Goal: Transaction & Acquisition: Purchase product/service

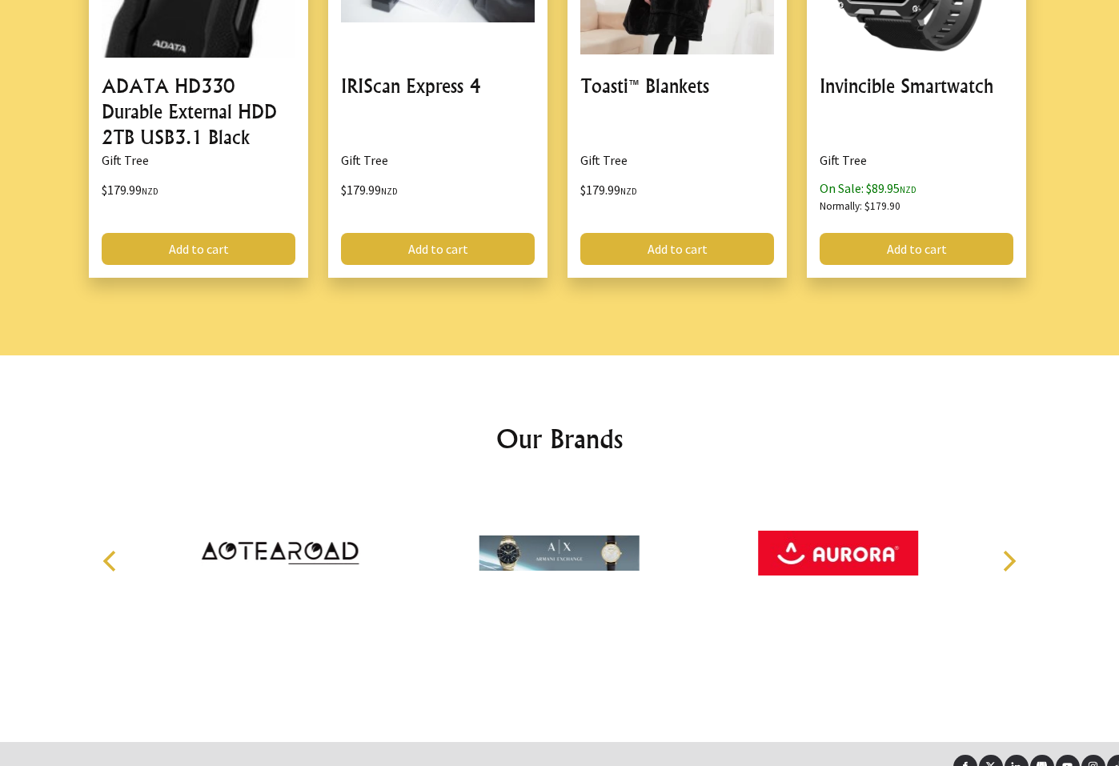
scroll to position [2069, 0]
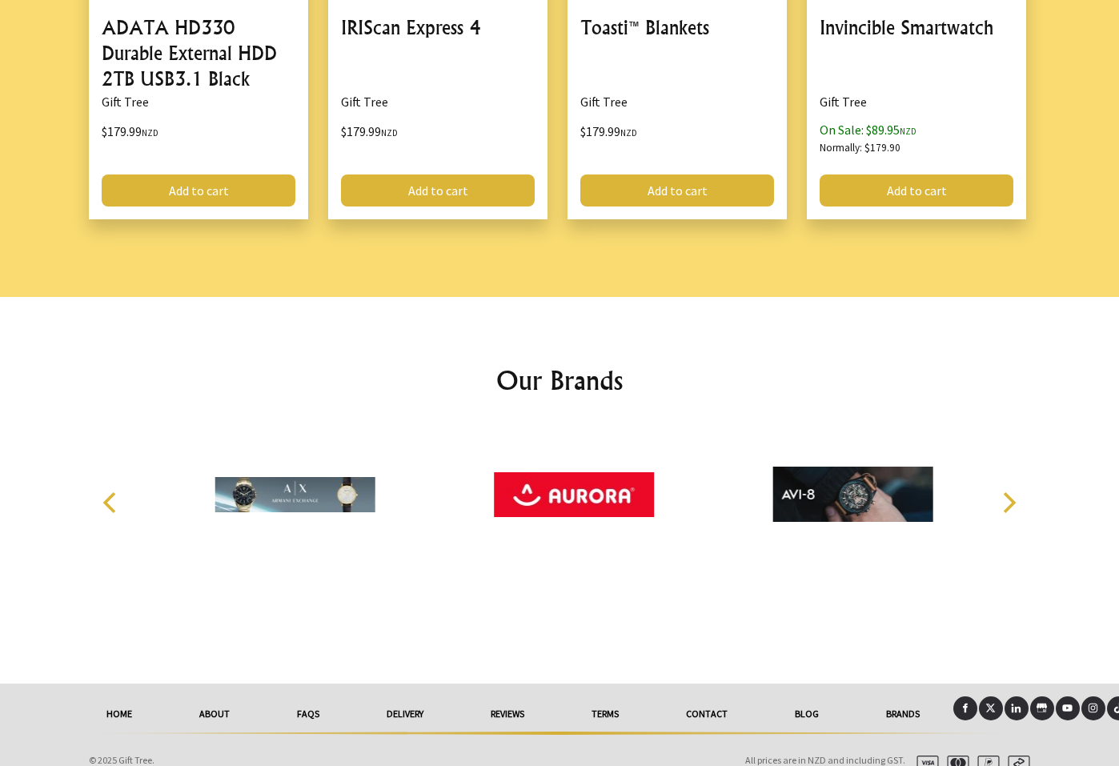
click at [419, 697] on link "delivery" at bounding box center [405, 714] width 104 height 35
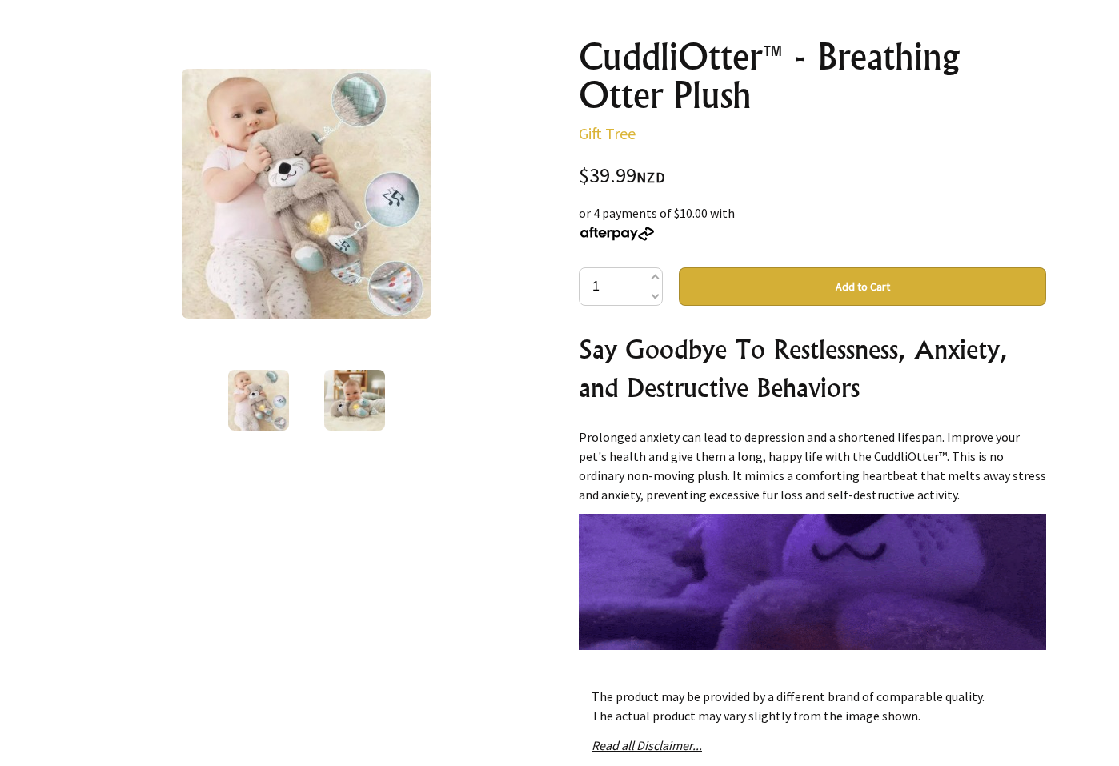
scroll to position [147, 0]
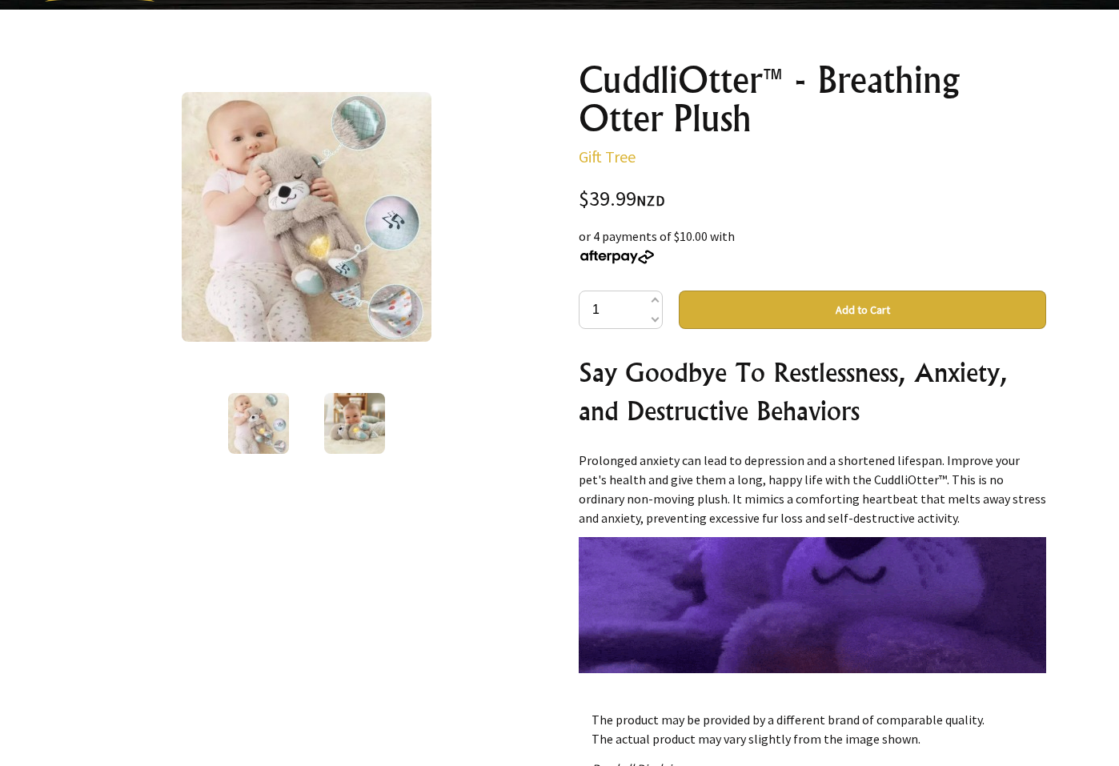
click at [359, 443] on img at bounding box center [354, 423] width 61 height 61
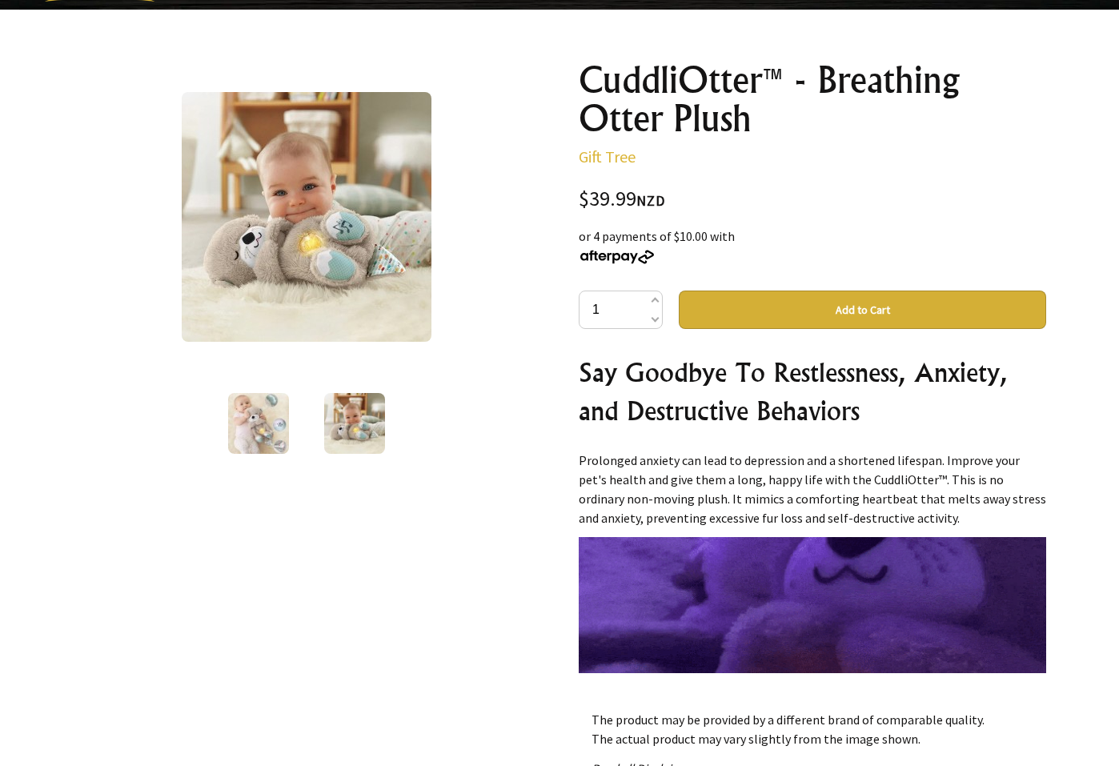
click at [257, 428] on img at bounding box center [258, 423] width 61 height 61
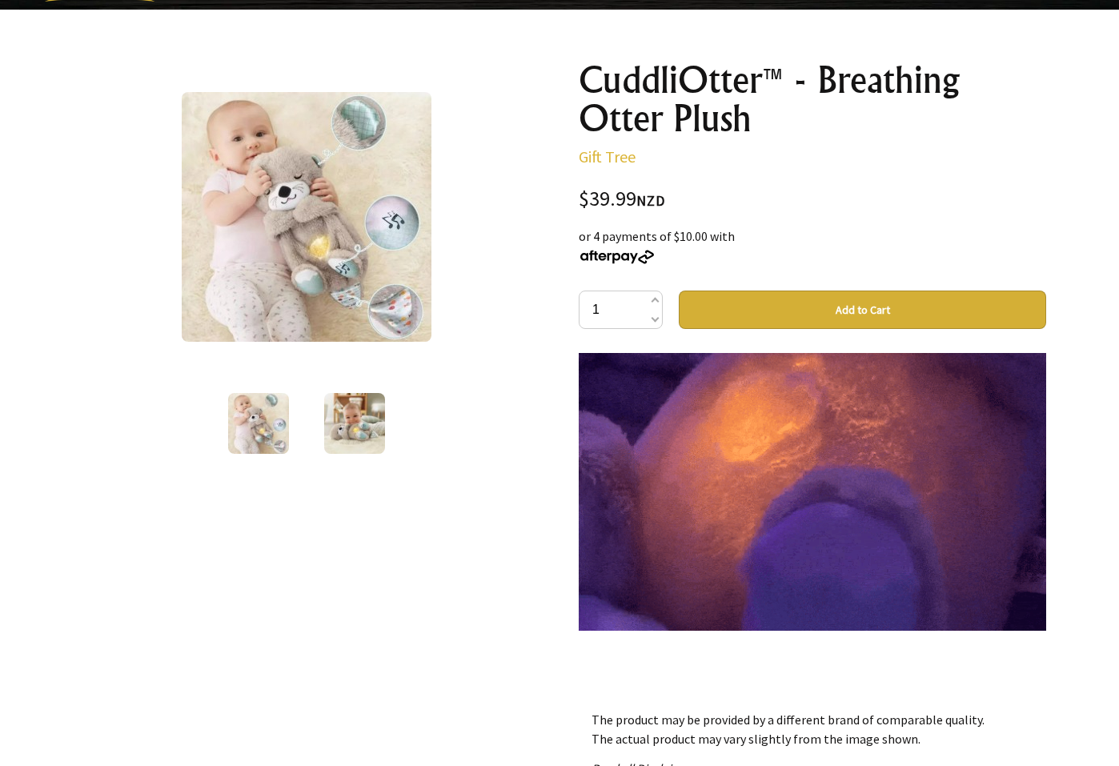
scroll to position [218, 0]
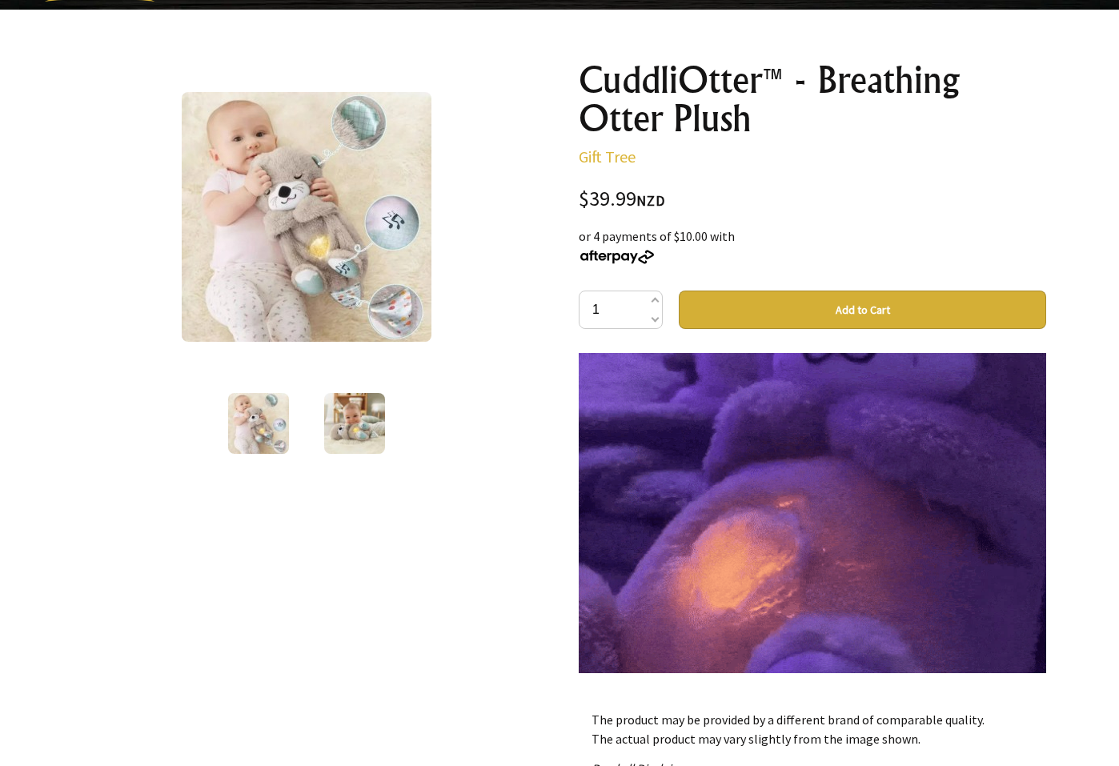
click at [857, 307] on button "Add to Cart" at bounding box center [862, 310] width 367 height 38
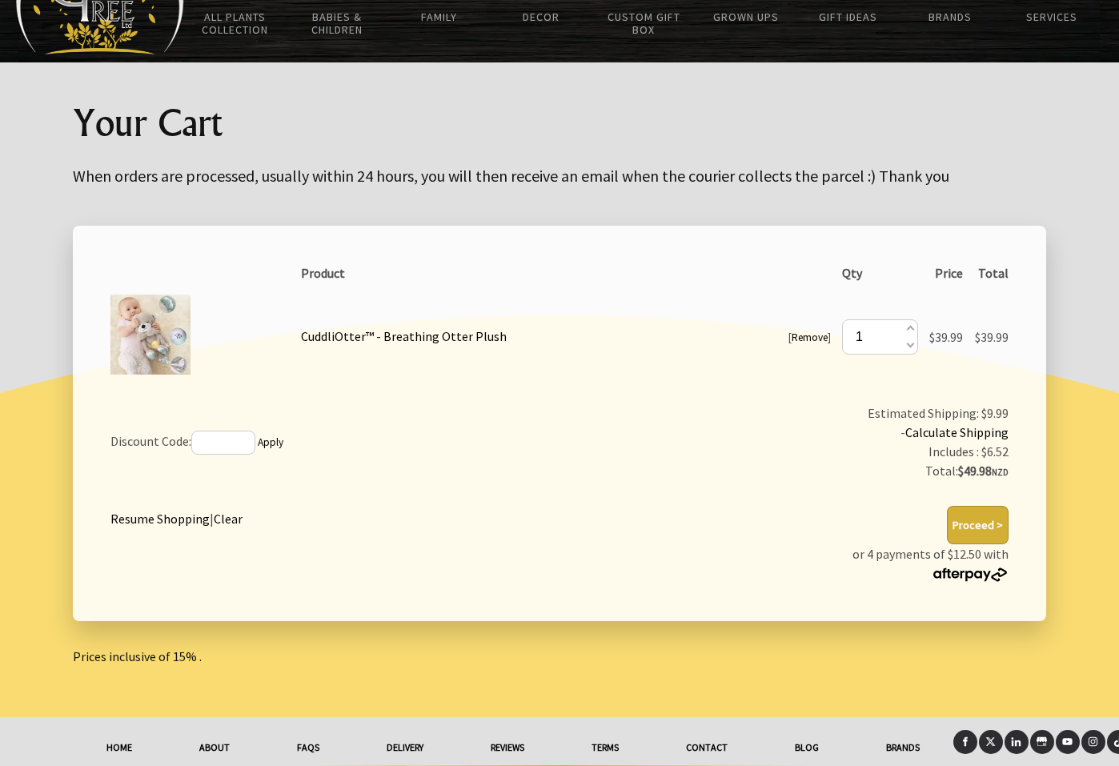
scroll to position [67, 0]
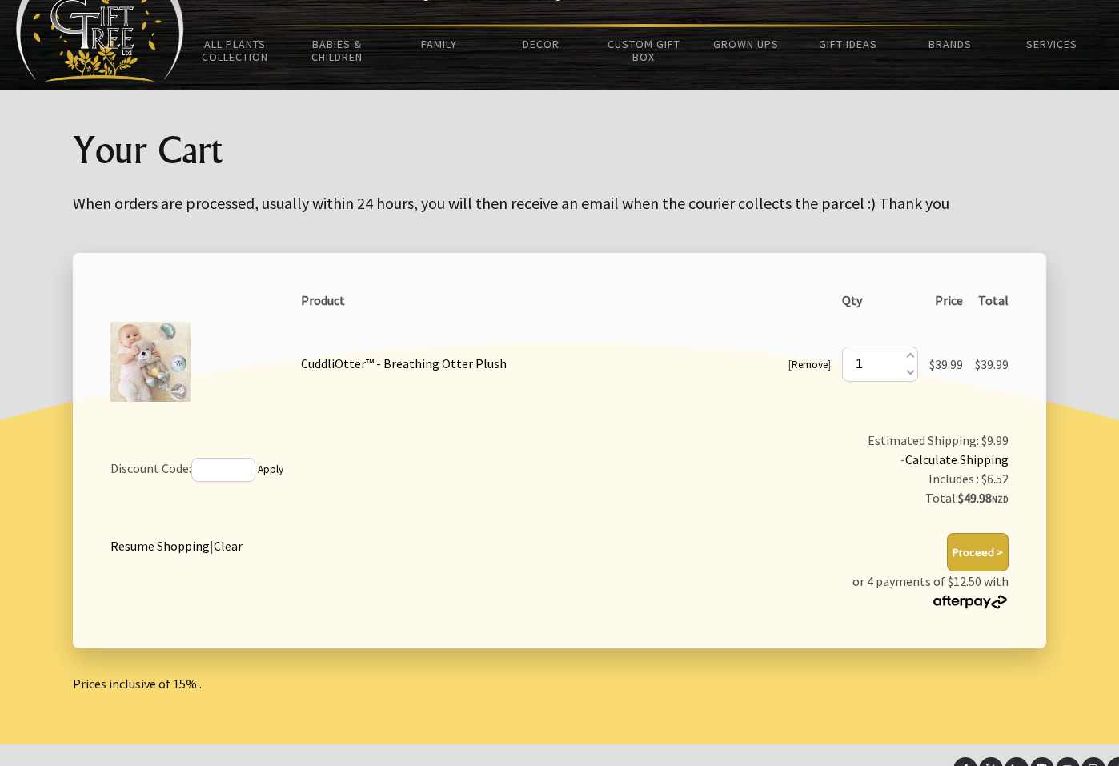
click at [934, 457] on link "Calculate Shipping" at bounding box center [957, 460] width 103 height 16
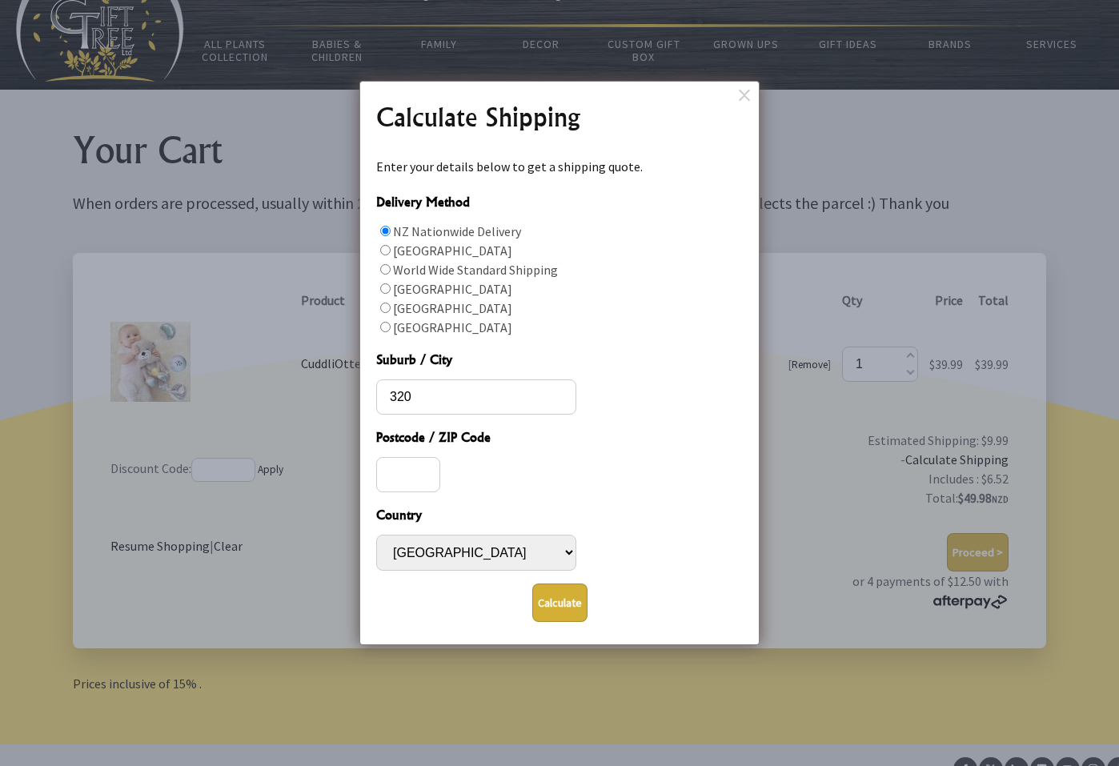
type input "3204"
drag, startPoint x: 416, startPoint y: 396, endPoint x: 353, endPoint y: 384, distance: 64.5
click at [353, 384] on body "Hi there, Sign in 1 items $49.98 All Plants Collection Shop by Category 4" and …" at bounding box center [559, 390] width 1119 height 914
drag, startPoint x: 420, startPoint y: 475, endPoint x: 408, endPoint y: 460, distance: 19.4
click at [420, 474] on input "Postcode / ZIP Code" at bounding box center [408, 474] width 64 height 35
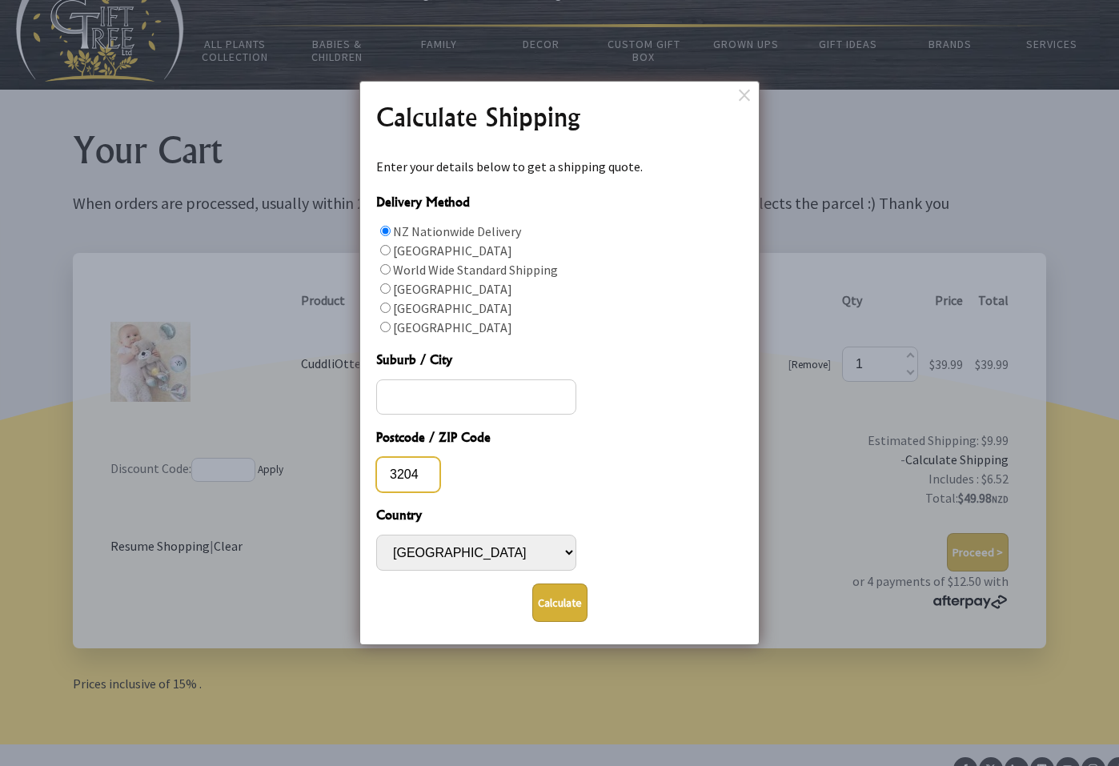
type input "3204"
drag, startPoint x: 557, startPoint y: 620, endPoint x: 565, endPoint y: 619, distance: 8.2
click at [565, 619] on button "Calculate" at bounding box center [559, 603] width 55 height 38
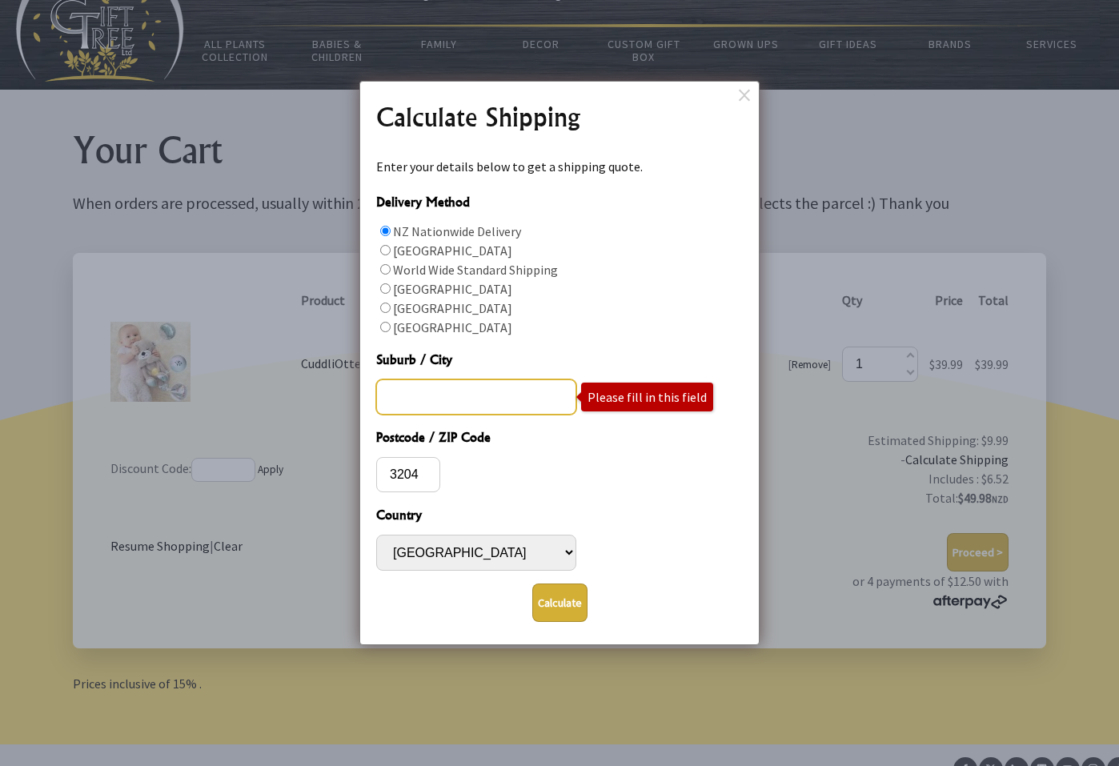
click at [423, 389] on input "Suburb / City" at bounding box center [476, 397] width 200 height 35
type input "hamilton"
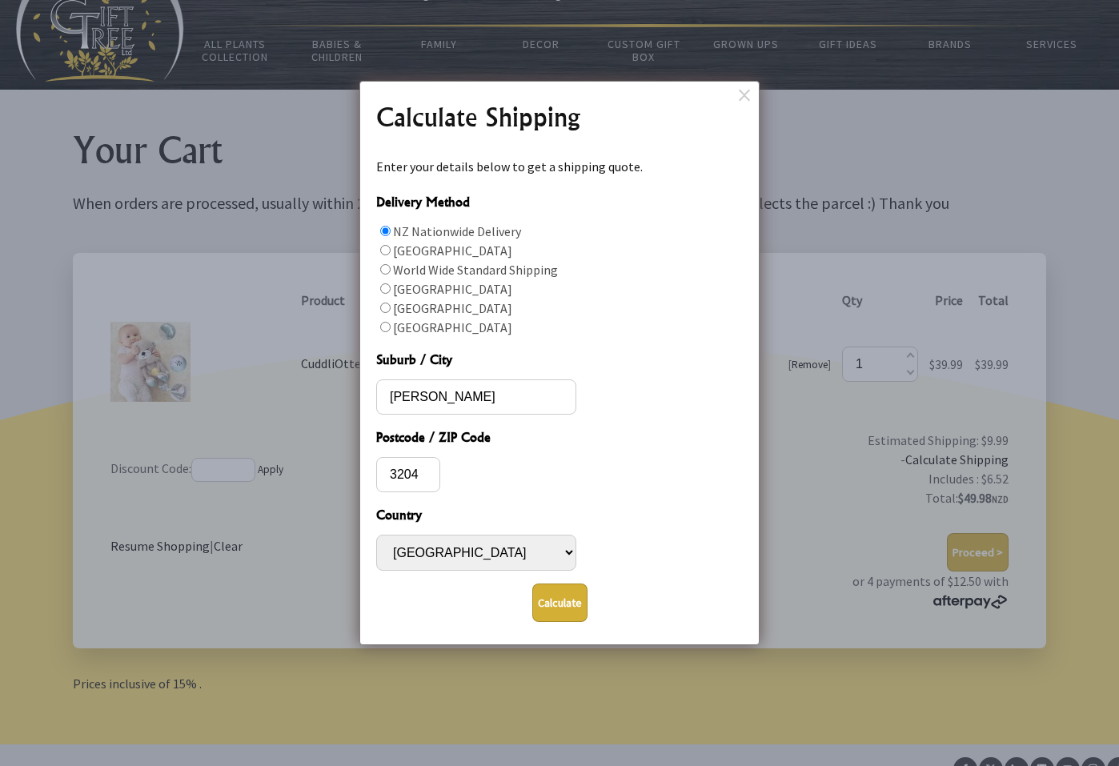
click at [544, 603] on button "Calculate" at bounding box center [559, 603] width 55 height 38
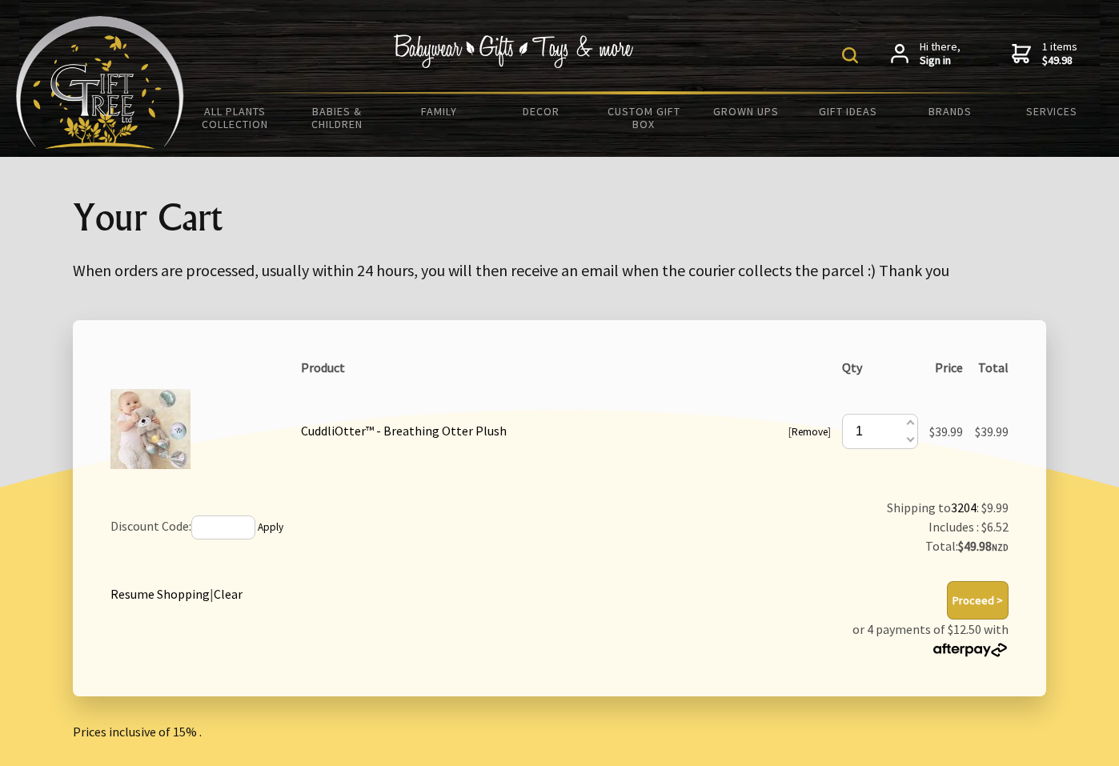
click at [133, 419] on img at bounding box center [150, 429] width 80 height 80
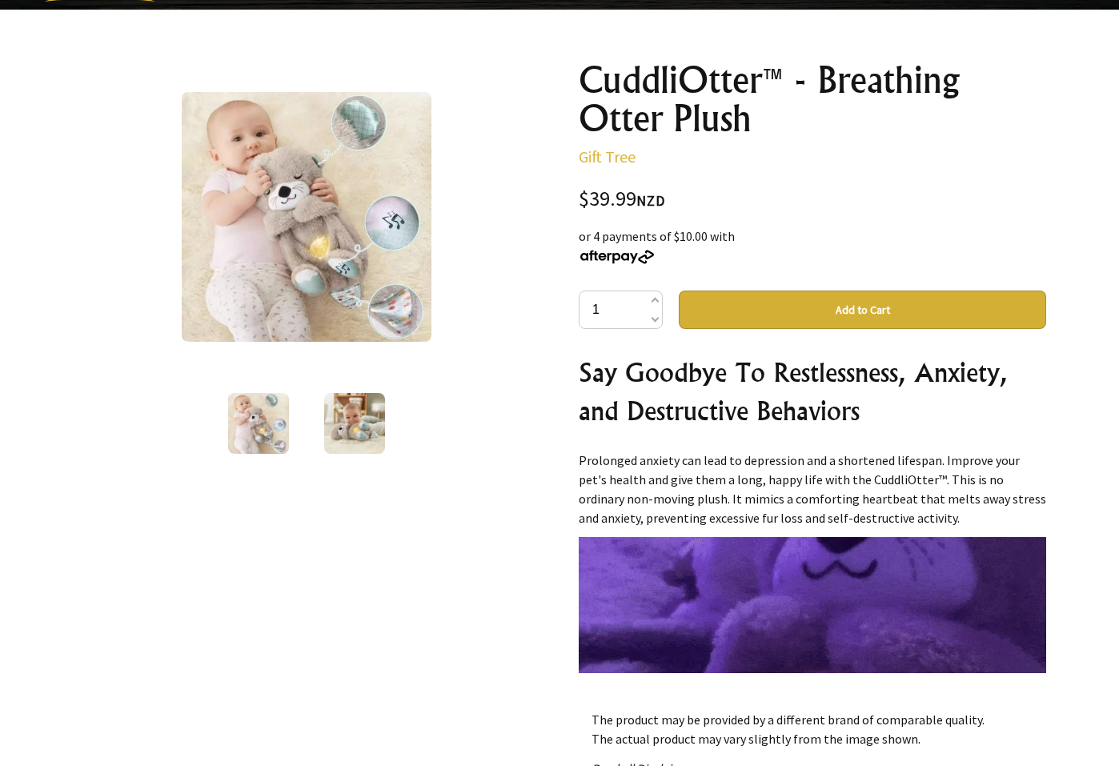
click at [273, 426] on img at bounding box center [258, 423] width 61 height 61
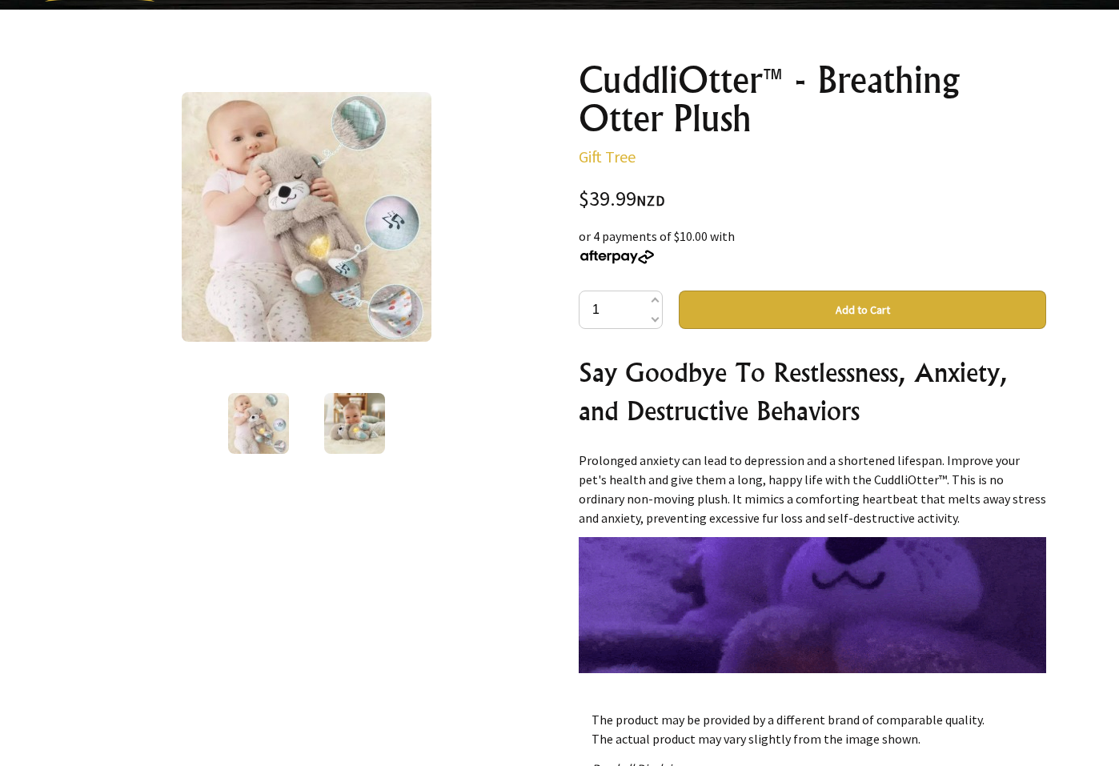
click at [309, 239] on img at bounding box center [307, 217] width 250 height 250
